Goal: Transaction & Acquisition: Obtain resource

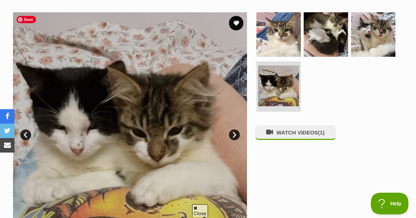
scroll to position [119, 0]
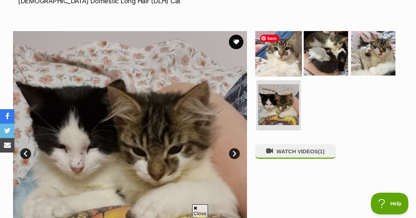
click at [287, 64] on img at bounding box center [278, 53] width 47 height 47
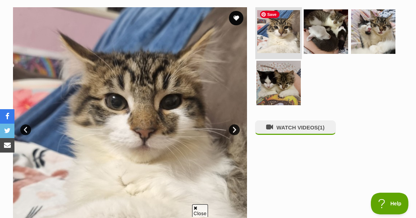
scroll to position [143, 0]
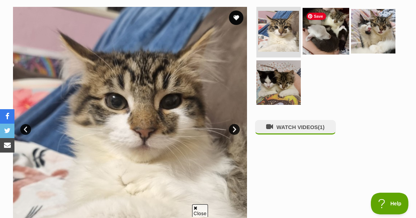
click at [320, 29] on img at bounding box center [325, 31] width 47 height 47
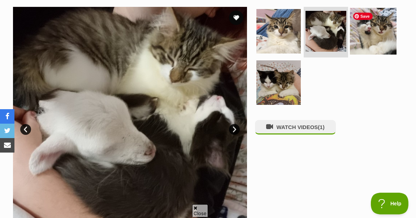
click at [363, 39] on img at bounding box center [373, 31] width 47 height 47
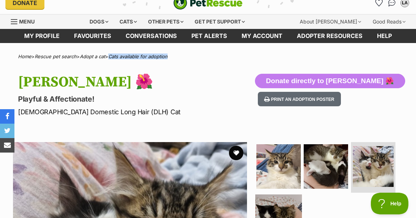
scroll to position [0, 0]
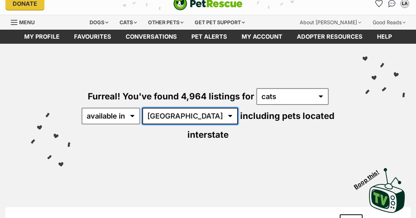
click at [183, 117] on select "[GEOGRAPHIC_DATA] [GEOGRAPHIC_DATA] [GEOGRAPHIC_DATA] [GEOGRAPHIC_DATA] [GEOGRA…" at bounding box center [190, 116] width 96 height 17
select select "VIC"
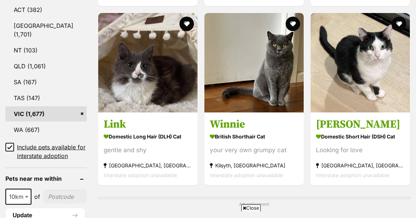
click at [10, 145] on icon at bounding box center [10, 146] width 4 height 3
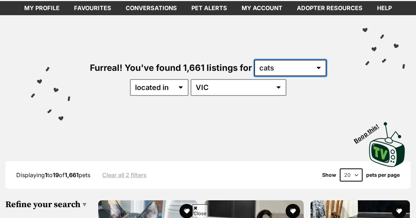
click at [265, 72] on select "any type of pet cats dogs other pets" at bounding box center [290, 68] width 72 height 17
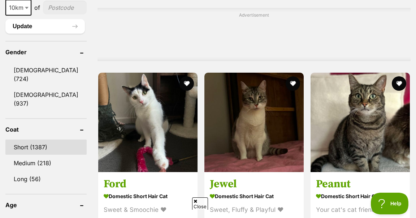
scroll to position [592, 0]
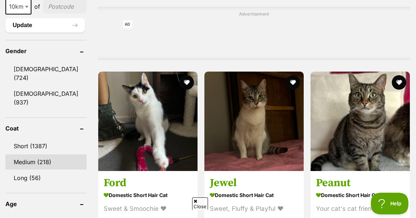
click at [44, 154] on link "Medium (218)" at bounding box center [45, 161] width 81 height 15
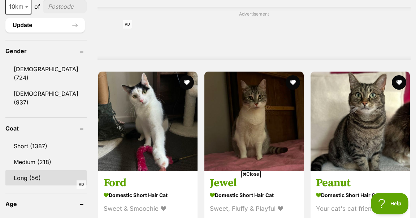
click at [30, 170] on link "Long (56)" at bounding box center [45, 177] width 81 height 15
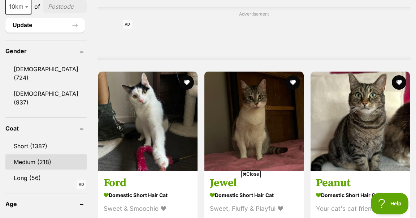
click at [42, 154] on link "Medium (218)" at bounding box center [45, 161] width 81 height 15
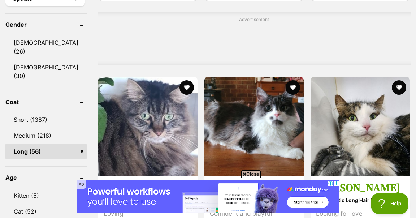
scroll to position [587, 0]
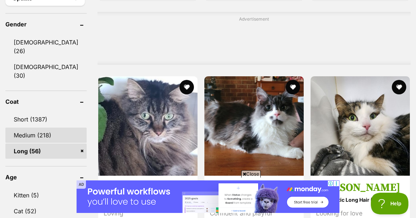
click at [61, 127] on link "Medium (218)" at bounding box center [45, 134] width 81 height 15
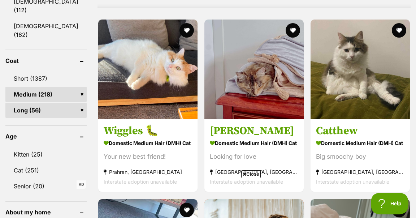
scroll to position [644, 0]
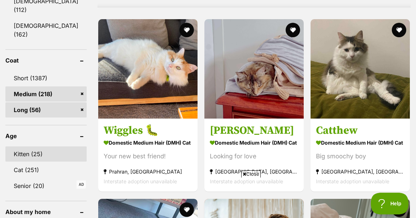
click at [26, 146] on link "Kitten (25)" at bounding box center [45, 153] width 81 height 15
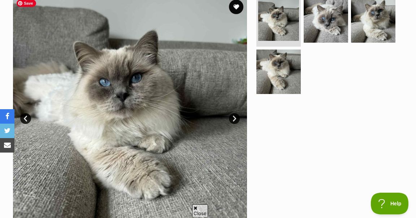
scroll to position [153, 0]
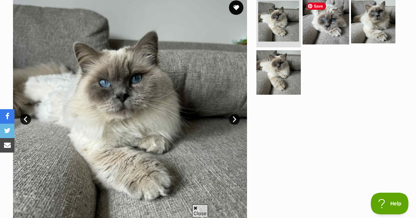
click at [338, 23] on img at bounding box center [325, 21] width 47 height 47
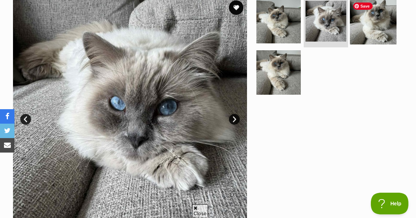
click at [376, 28] on img at bounding box center [373, 21] width 47 height 47
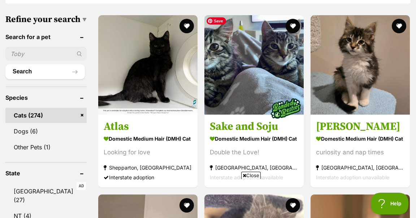
scroll to position [212, 0]
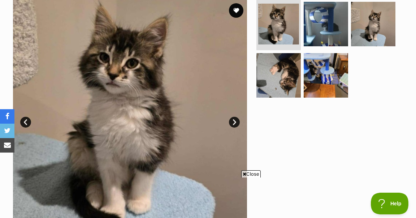
scroll to position [153, 0]
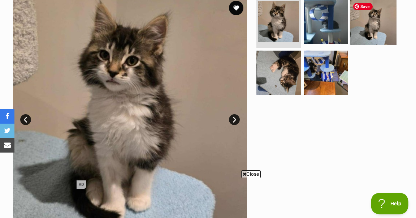
click at [367, 21] on img at bounding box center [373, 21] width 47 height 47
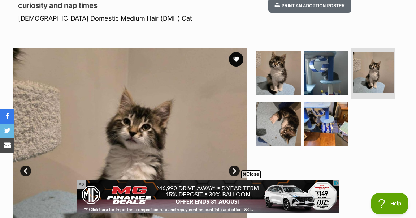
scroll to position [102, 0]
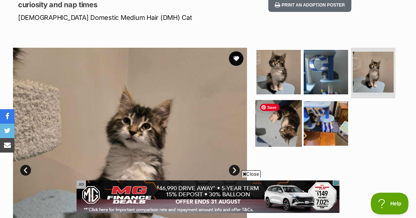
click at [291, 131] on img at bounding box center [278, 123] width 47 height 47
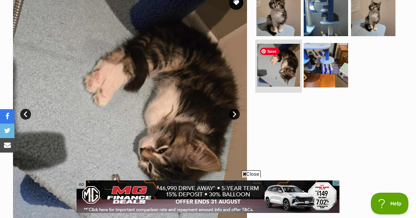
scroll to position [161, 0]
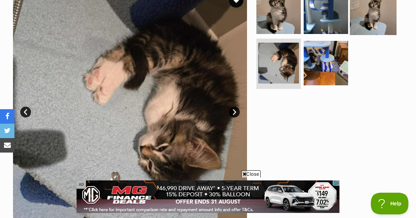
click at [363, 25] on img at bounding box center [373, 11] width 47 height 47
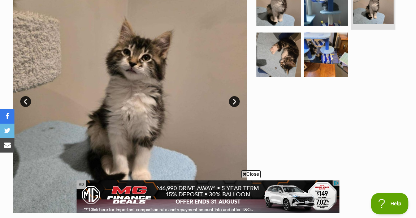
scroll to position [171, 0]
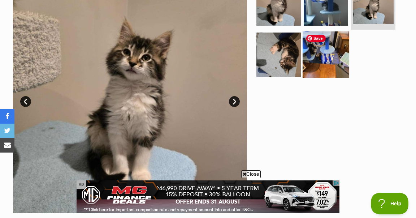
click at [320, 67] on img at bounding box center [325, 54] width 47 height 47
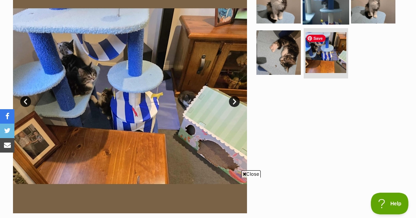
scroll to position [0, 0]
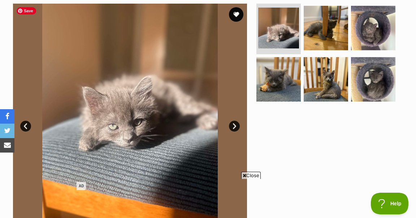
scroll to position [145, 0]
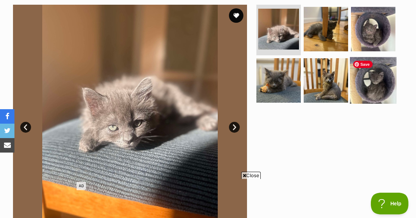
click at [365, 82] on img at bounding box center [373, 80] width 47 height 47
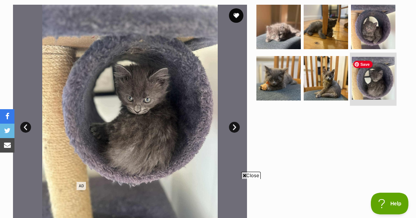
scroll to position [0, 0]
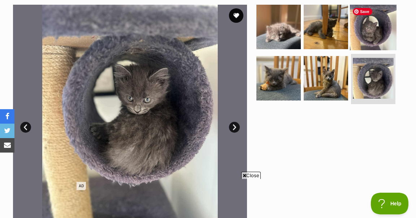
click at [376, 35] on img at bounding box center [373, 27] width 47 height 47
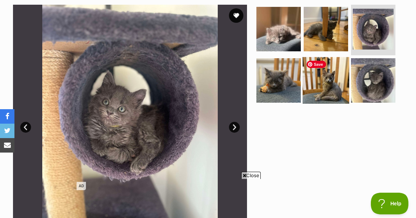
click at [326, 89] on img at bounding box center [325, 80] width 47 height 47
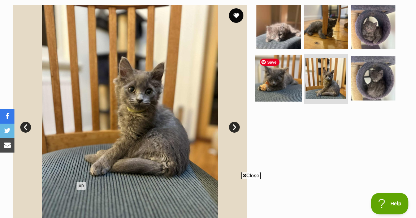
click at [278, 74] on img at bounding box center [278, 77] width 47 height 47
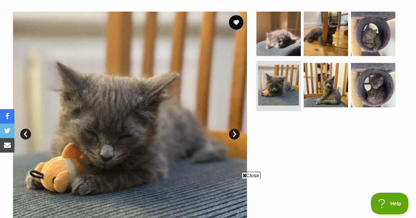
scroll to position [138, 0]
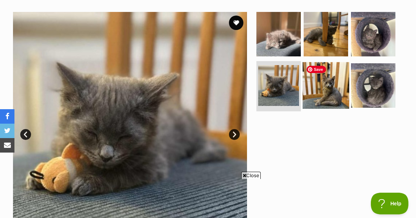
click at [332, 88] on img at bounding box center [325, 85] width 47 height 47
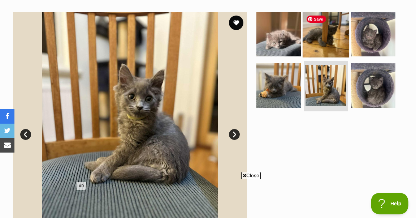
click at [314, 48] on img at bounding box center [325, 34] width 47 height 47
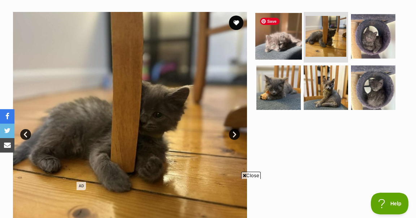
click at [274, 43] on img at bounding box center [278, 36] width 47 height 47
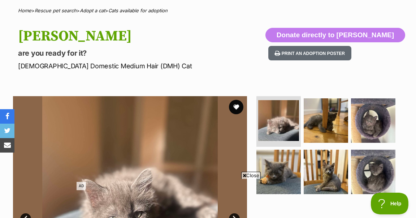
scroll to position [49, 0]
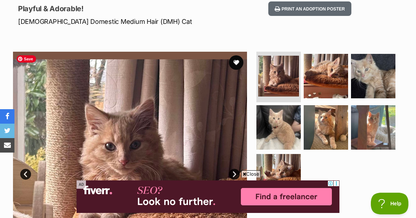
scroll to position [101, 0]
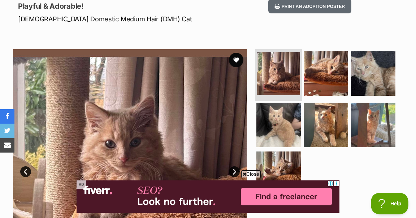
click at [277, 79] on img at bounding box center [278, 73] width 43 height 43
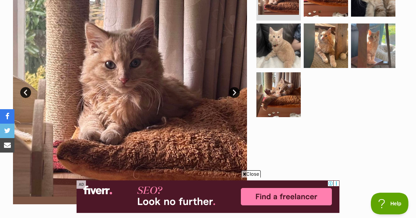
scroll to position [183, 0]
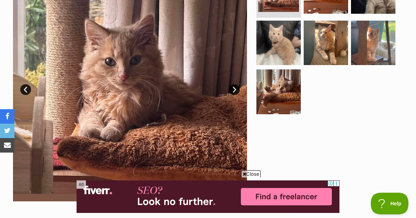
click at [234, 90] on link "Next" at bounding box center [234, 89] width 11 height 11
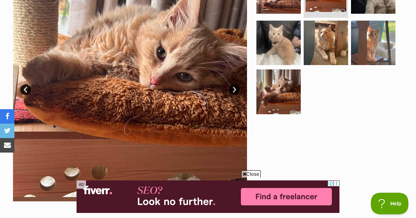
click at [234, 90] on link "Next" at bounding box center [234, 89] width 11 height 11
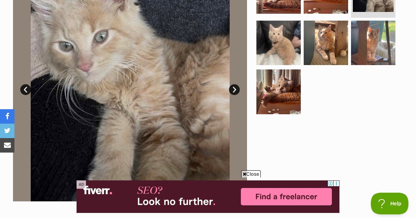
click at [234, 90] on link "Next" at bounding box center [234, 89] width 11 height 11
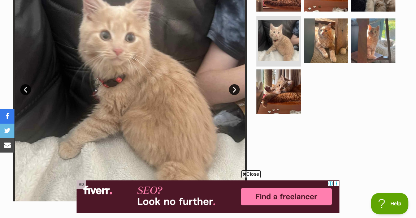
click at [234, 90] on link "Next" at bounding box center [234, 89] width 11 height 11
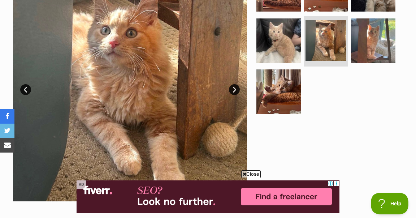
click at [234, 90] on link "Next" at bounding box center [234, 89] width 11 height 11
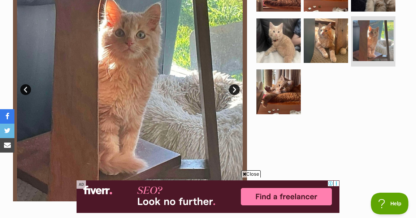
click at [234, 90] on link "Next" at bounding box center [234, 89] width 11 height 11
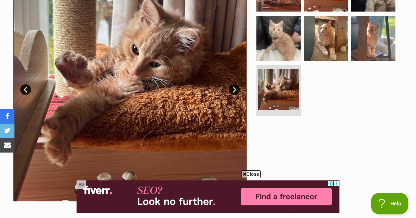
click at [234, 90] on link "Next" at bounding box center [234, 89] width 11 height 11
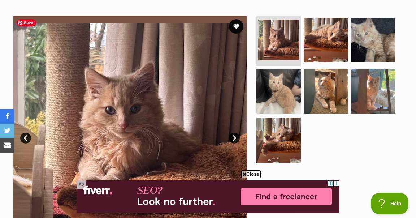
scroll to position [135, 0]
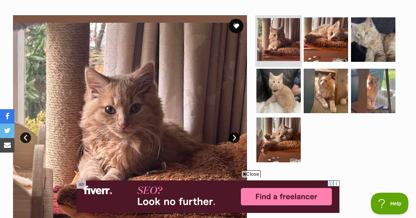
click at [270, 52] on img at bounding box center [278, 39] width 43 height 43
click at [235, 141] on link "Next" at bounding box center [234, 137] width 11 height 11
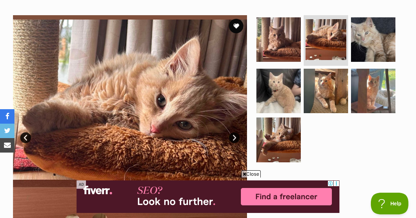
click at [235, 141] on link "Next" at bounding box center [234, 137] width 11 height 11
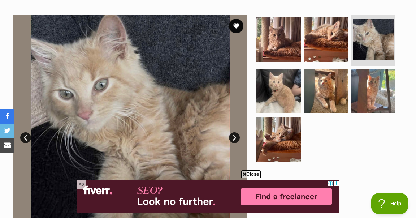
click at [235, 141] on link "Next" at bounding box center [234, 137] width 11 height 11
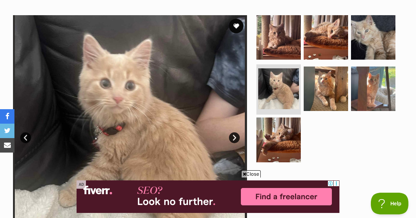
click at [235, 141] on link "Next" at bounding box center [234, 137] width 11 height 11
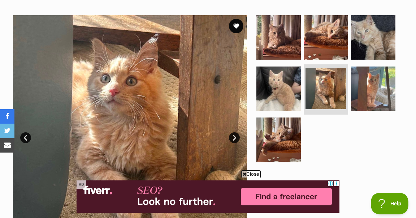
click at [235, 141] on link "Next" at bounding box center [234, 137] width 11 height 11
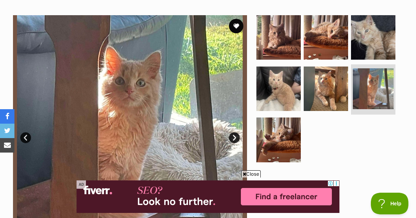
click at [250, 169] on section "Available 6 of 7 images 6 of 7 images 6 of 7 images 6 of 7 images 6 of 7 images…" at bounding box center [207, 126] width 411 height 245
click at [249, 171] on span "Close" at bounding box center [250, 173] width 19 height 7
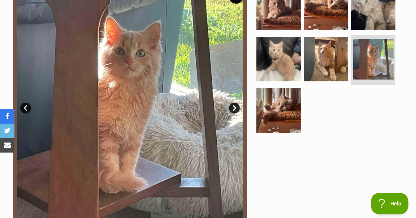
scroll to position [166, 0]
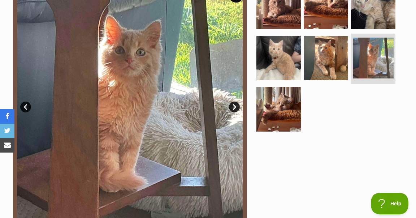
click at [231, 106] on link "Next" at bounding box center [234, 106] width 11 height 11
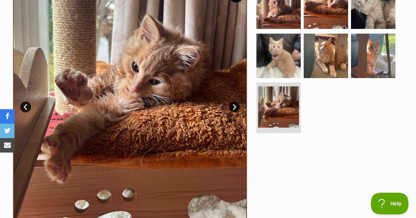
click at [231, 106] on link "Next" at bounding box center [234, 106] width 11 height 11
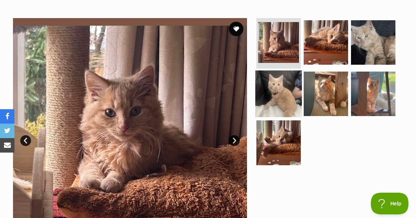
scroll to position [130, 0]
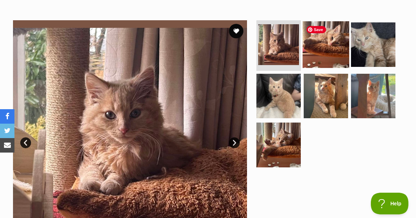
click at [312, 42] on img at bounding box center [325, 44] width 47 height 47
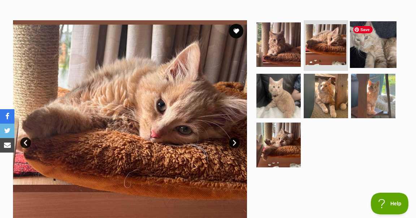
click at [365, 48] on img at bounding box center [373, 44] width 47 height 47
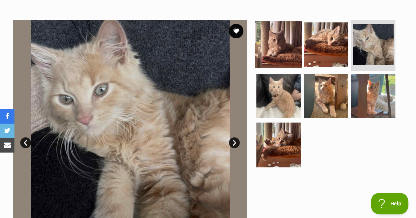
click at [282, 44] on img at bounding box center [278, 44] width 47 height 47
